Goal: Task Accomplishment & Management: Use online tool/utility

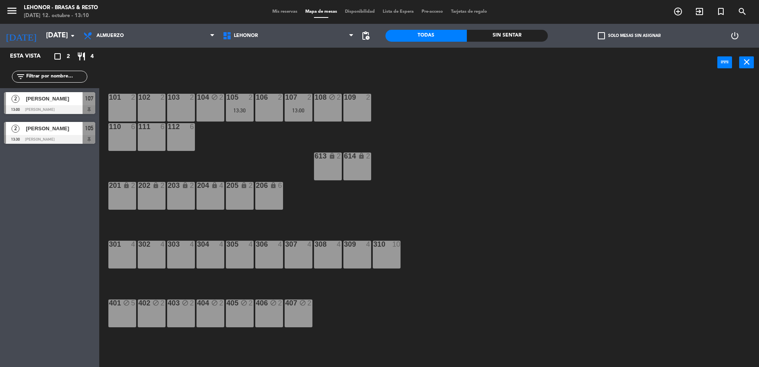
click at [224, 108] on div "104 block 2" at bounding box center [210, 108] width 28 height 28
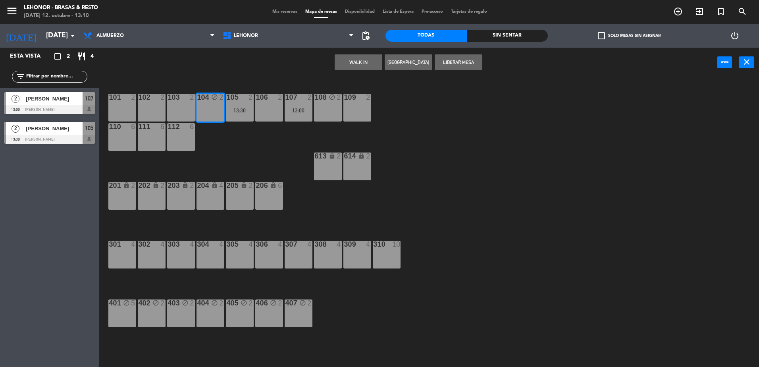
click at [229, 86] on div "101 2 102 2 103 2 104 block 2 105 2 13:30 106 2 107 2 13:00 108 block 2 109 2 1…" at bounding box center [433, 223] width 652 height 289
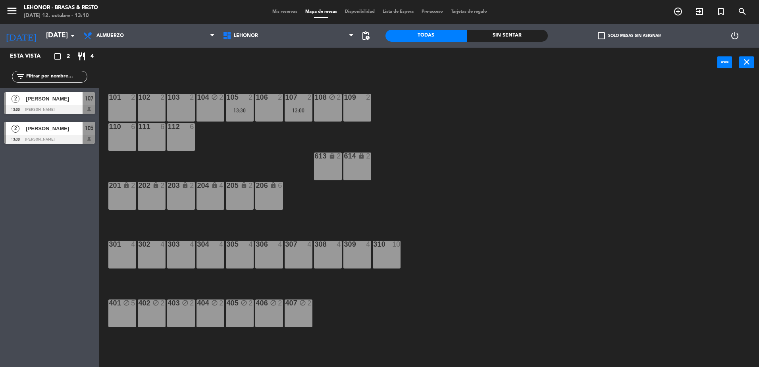
click at [36, 104] on div "[PERSON_NAME]" at bounding box center [54, 98] width 58 height 13
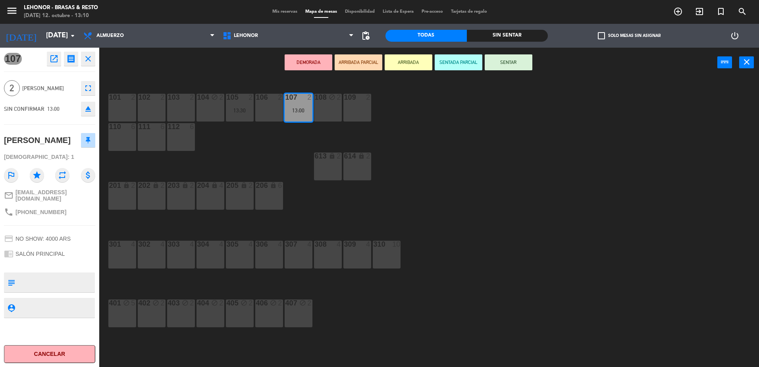
click at [229, 166] on div "101 2 102 2 103 2 104 block 2 105 2 13:30 106 2 107 2 13:00 108 block 2 109 2 1…" at bounding box center [433, 223] width 652 height 289
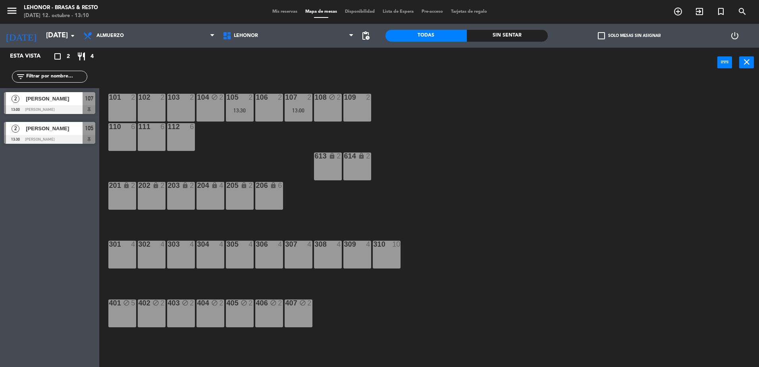
click at [248, 94] on div "2" at bounding box center [252, 97] width 13 height 7
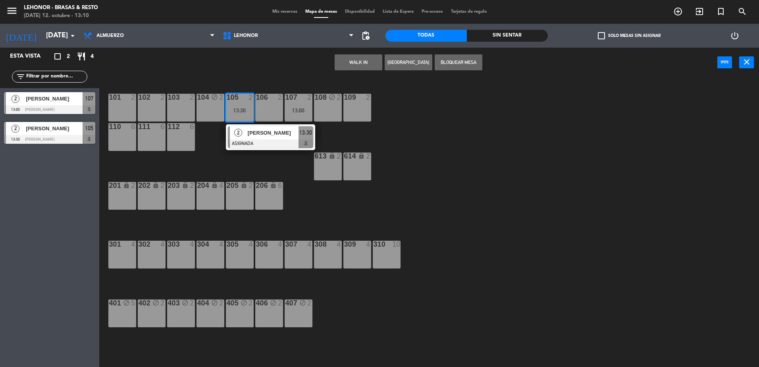
click at [260, 69] on div "WALK IN [GEOGRAPHIC_DATA] Bloquear Mesa power_input close" at bounding box center [408, 63] width 618 height 30
click at [85, 104] on div "107" at bounding box center [89, 98] width 13 height 13
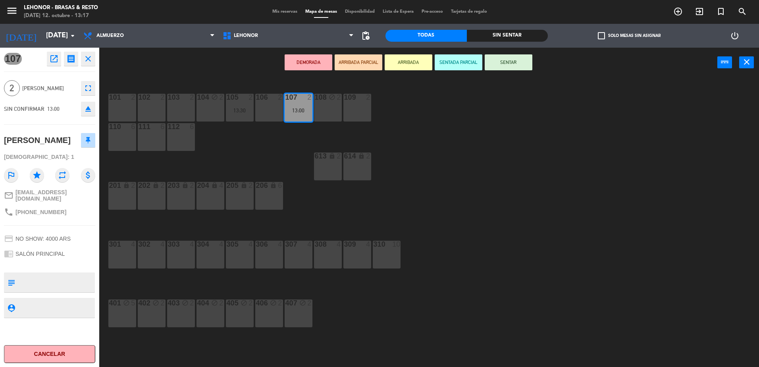
click at [497, 66] on button "SENTAR" at bounding box center [508, 62] width 48 height 16
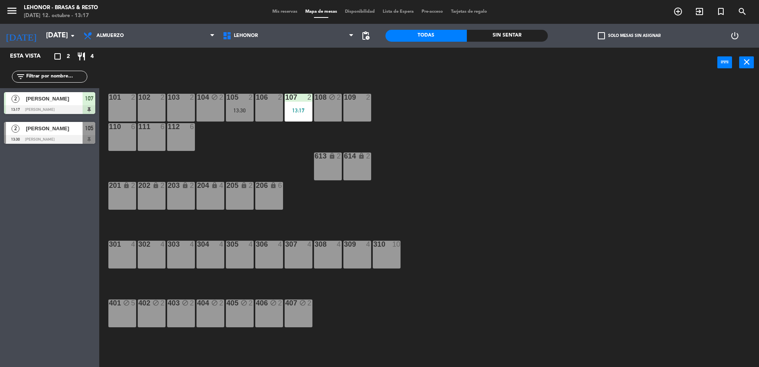
click at [483, 134] on div "101 2 102 2 103 2 104 block 2 105 2 13:30 106 2 107 2 13:17 108 block 2 109 2 1…" at bounding box center [433, 223] width 652 height 289
click at [298, 110] on div "13:00" at bounding box center [298, 111] width 28 height 6
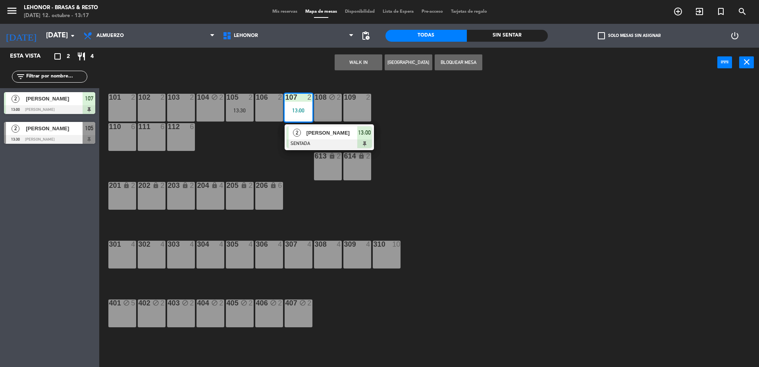
click at [275, 108] on div "106 2" at bounding box center [269, 108] width 28 height 28
click at [350, 56] on button "Mover" at bounding box center [333, 62] width 48 height 16
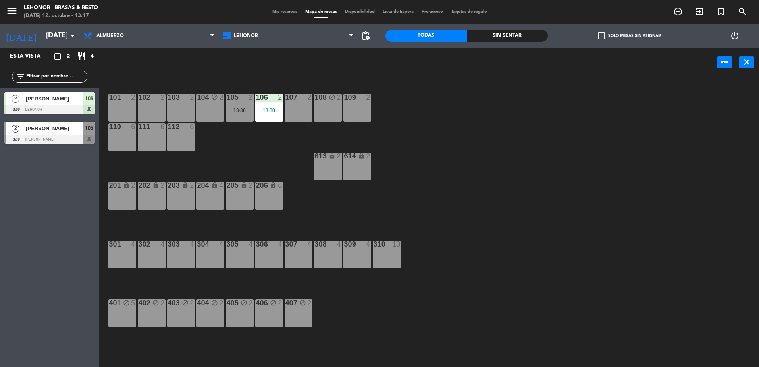
click at [444, 177] on div "101 2 102 2 103 2 104 block 2 105 2 13:30 106 2 13:00 107 2 108 block 2 109 2 1…" at bounding box center [433, 223] width 652 height 289
click at [233, 104] on div "105 2 13:30" at bounding box center [240, 108] width 28 height 28
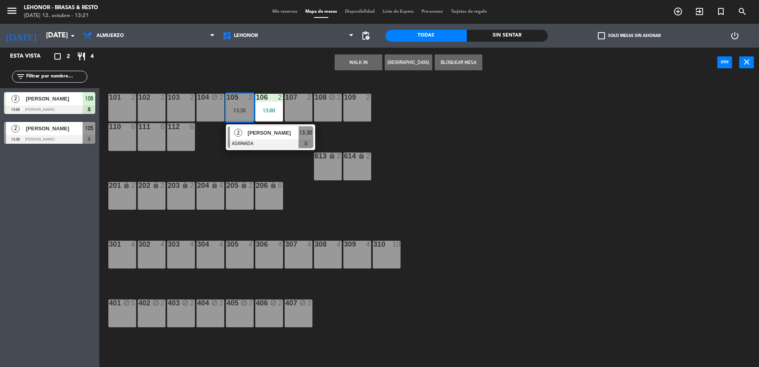
click at [248, 167] on div "101 2 102 2 103 2 104 block 2 105 2 13:30 2 [PERSON_NAME] ASIGNADA 13:30 106 2 …" at bounding box center [433, 223] width 652 height 289
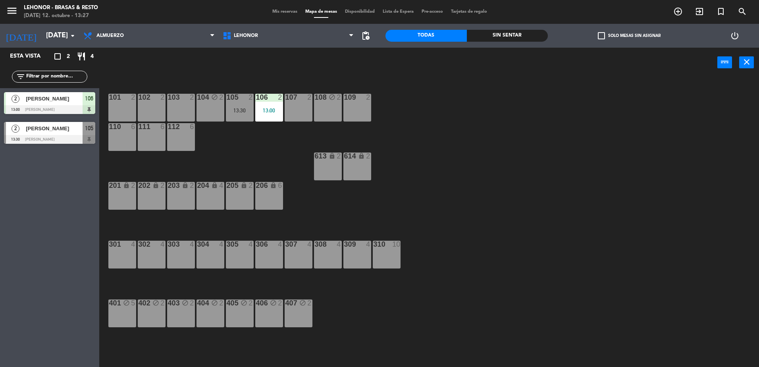
click at [42, 138] on div at bounding box center [49, 139] width 91 height 9
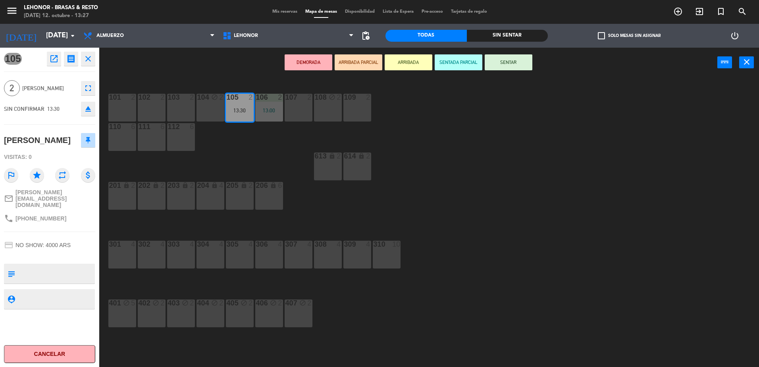
click at [526, 61] on button "SENTAR" at bounding box center [508, 62] width 48 height 16
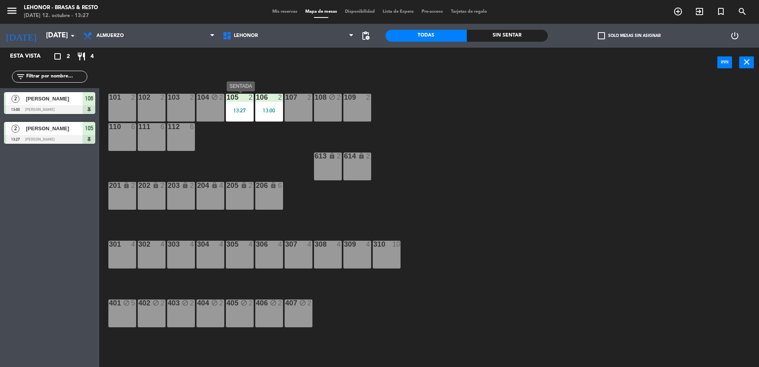
click at [232, 110] on div "13:27" at bounding box center [240, 111] width 28 height 6
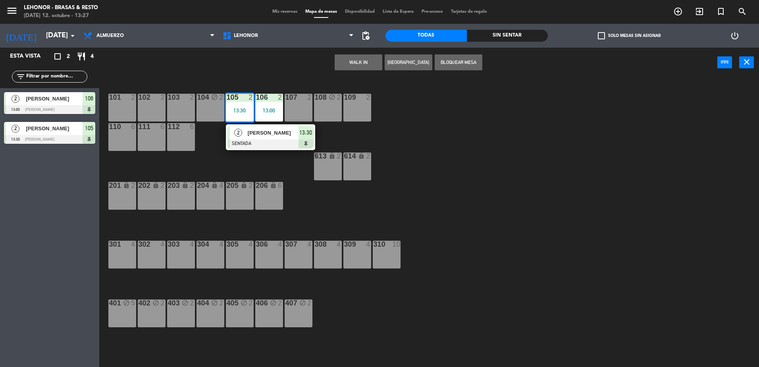
click at [328, 106] on div "108 block 2" at bounding box center [328, 108] width 28 height 28
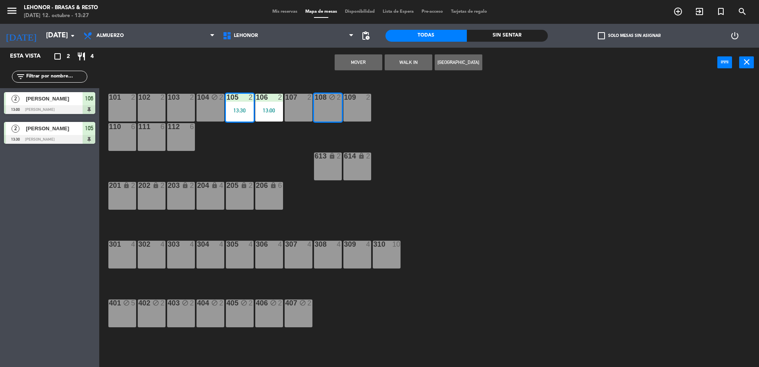
click at [352, 67] on button "Mover" at bounding box center [358, 62] width 48 height 16
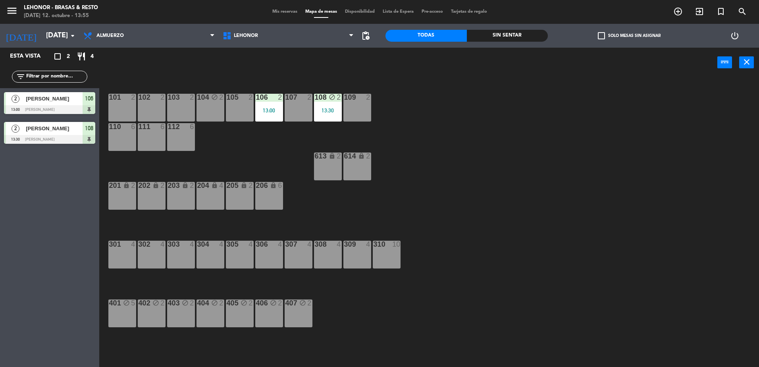
click at [37, 131] on span "[PERSON_NAME]" at bounding box center [54, 128] width 57 height 8
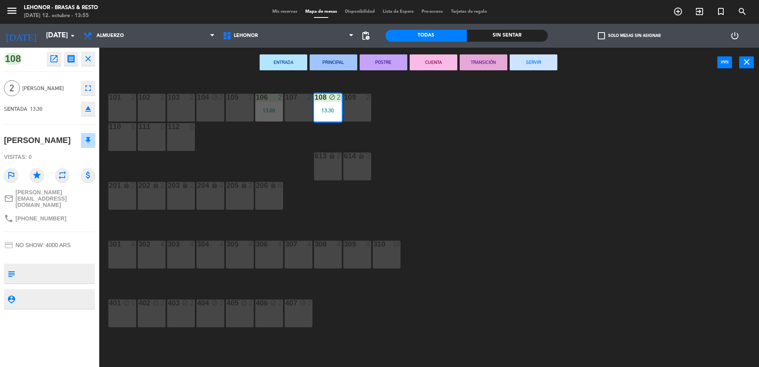
click at [298, 56] on button "ENTRADA" at bounding box center [283, 62] width 48 height 16
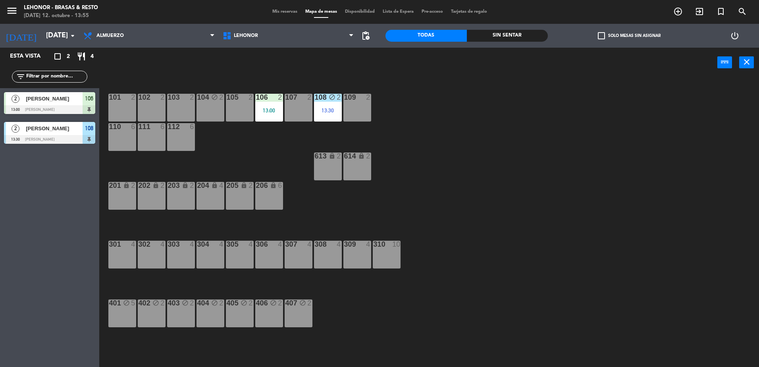
click at [52, 108] on div at bounding box center [49, 109] width 91 height 9
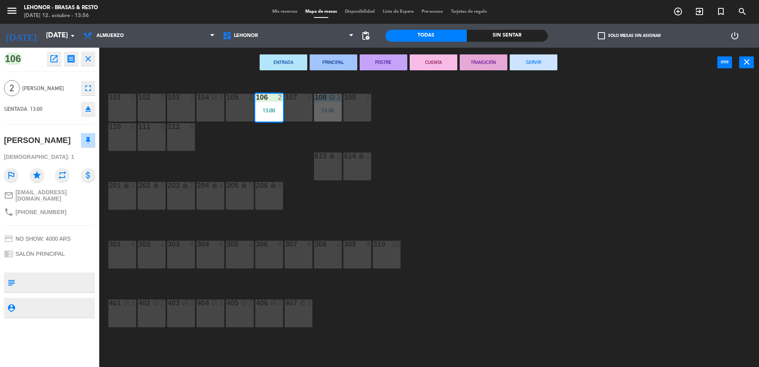
click at [290, 60] on button "ENTRADA" at bounding box center [283, 62] width 48 height 16
